Goal: Task Accomplishment & Management: Complete application form

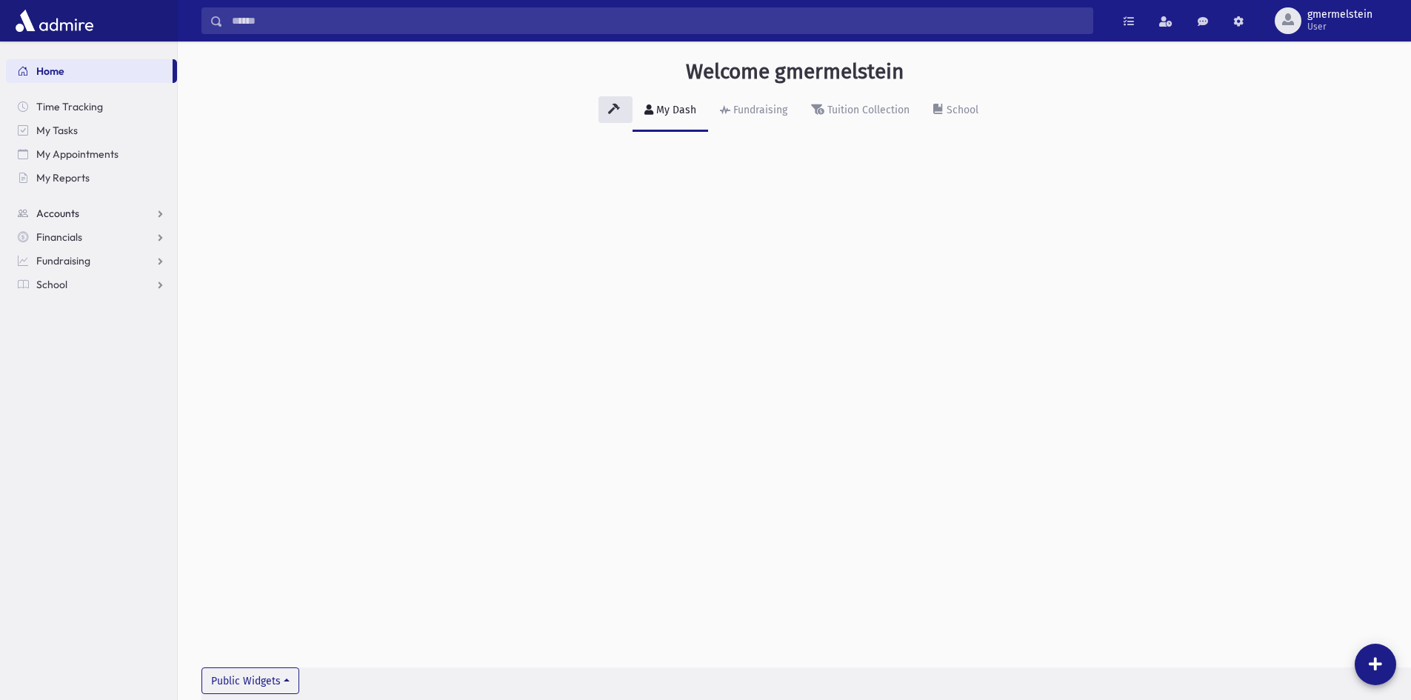
click at [74, 210] on span "Accounts" at bounding box center [57, 213] width 43 height 13
click at [74, 329] on link "School" at bounding box center [91, 332] width 171 height 24
click at [77, 332] on span "Attendance" at bounding box center [71, 331] width 55 height 13
click at [76, 352] on span "Entry" at bounding box center [68, 355] width 25 height 13
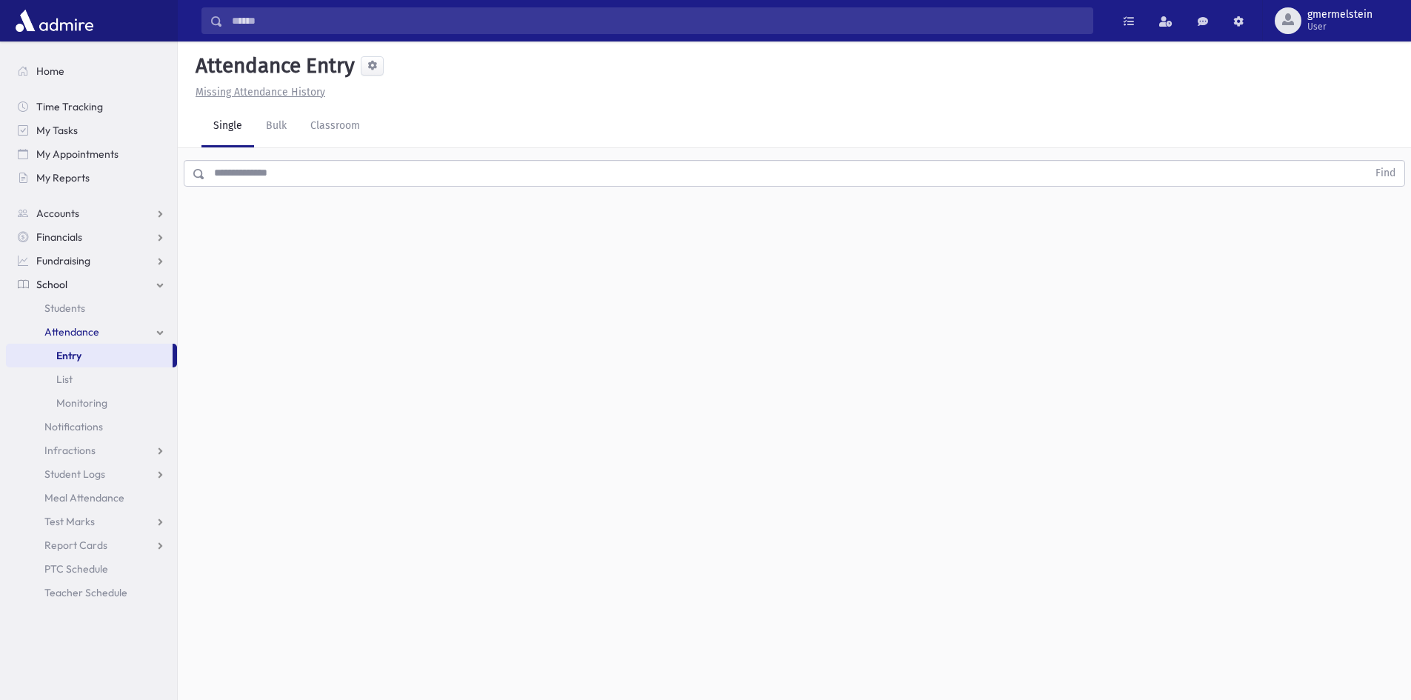
click at [93, 322] on link "Attendance" at bounding box center [91, 332] width 171 height 24
click at [95, 325] on span "Attendance" at bounding box center [71, 331] width 55 height 13
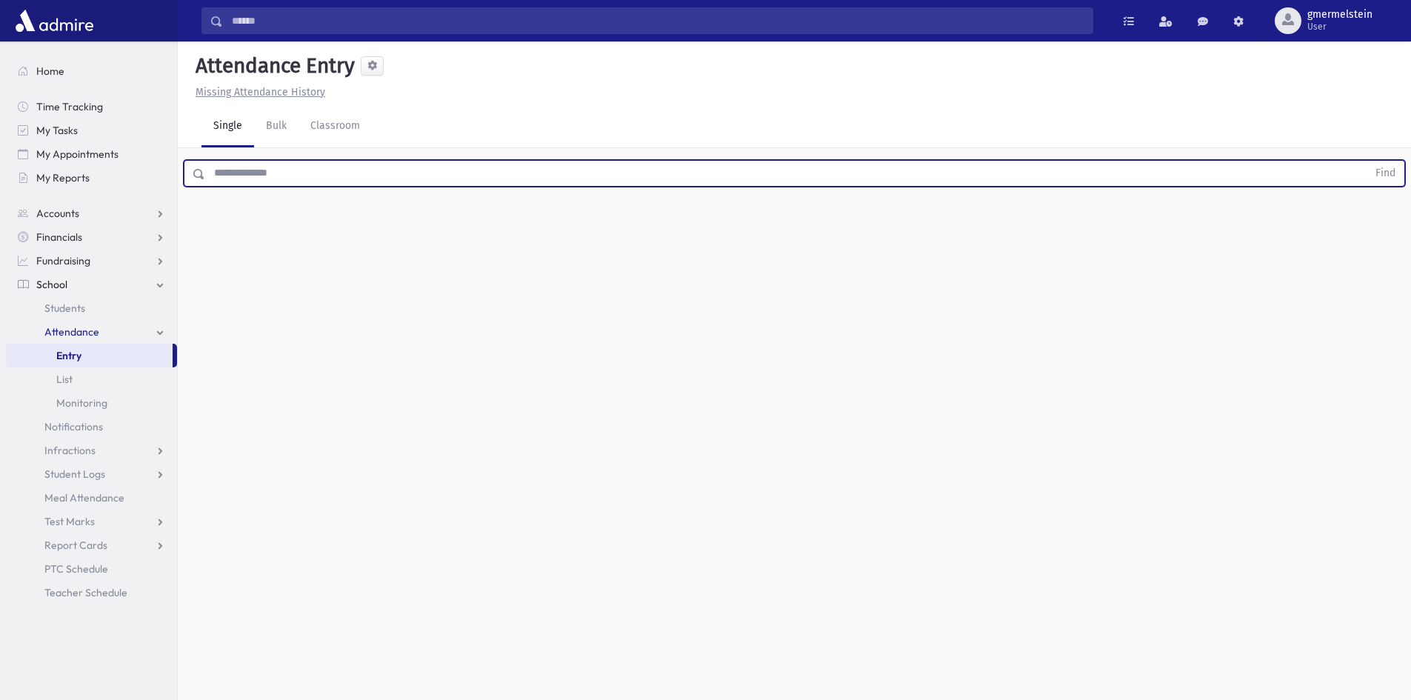
click at [275, 180] on input "text" at bounding box center [786, 173] width 1162 height 27
type input "*"
